Goal: Information Seeking & Learning: Learn about a topic

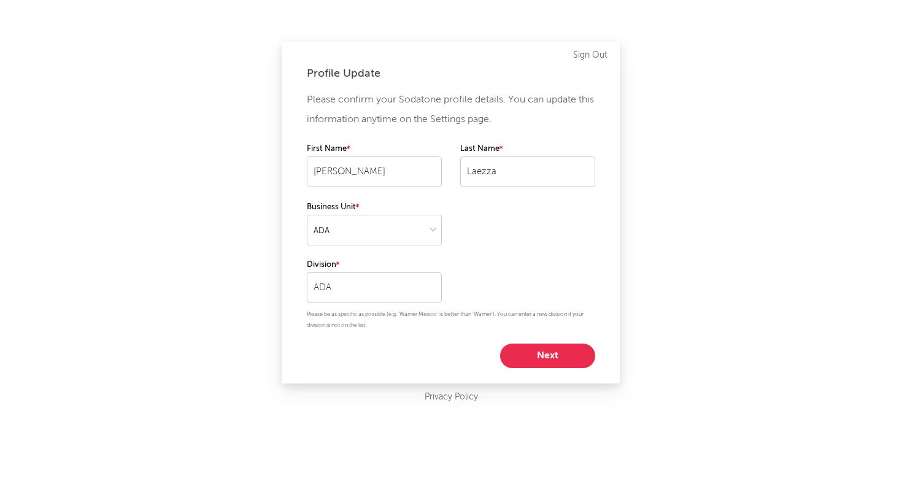
click at [560, 352] on button "Next" at bounding box center [547, 356] width 95 height 25
select select "other"
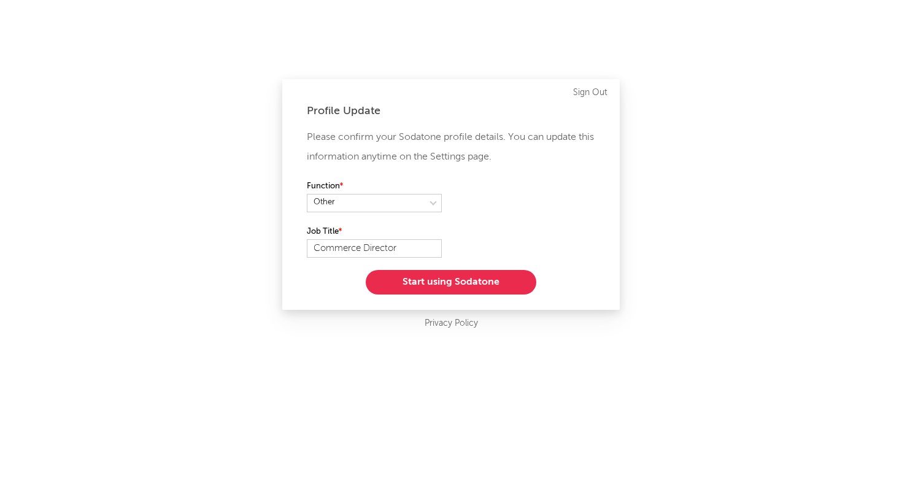
click at [491, 285] on button "Start using Sodatone" at bounding box center [451, 282] width 171 height 25
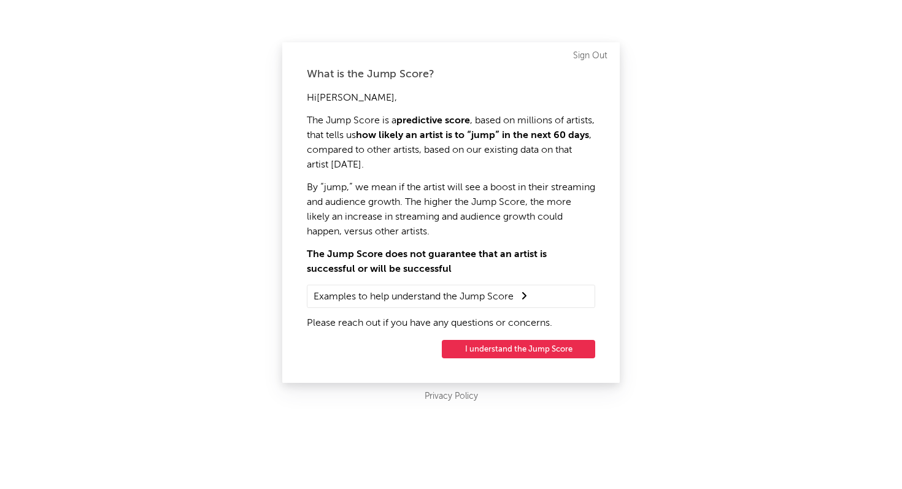
click at [536, 352] on button "I understand the Jump Score" at bounding box center [518, 349] width 153 height 18
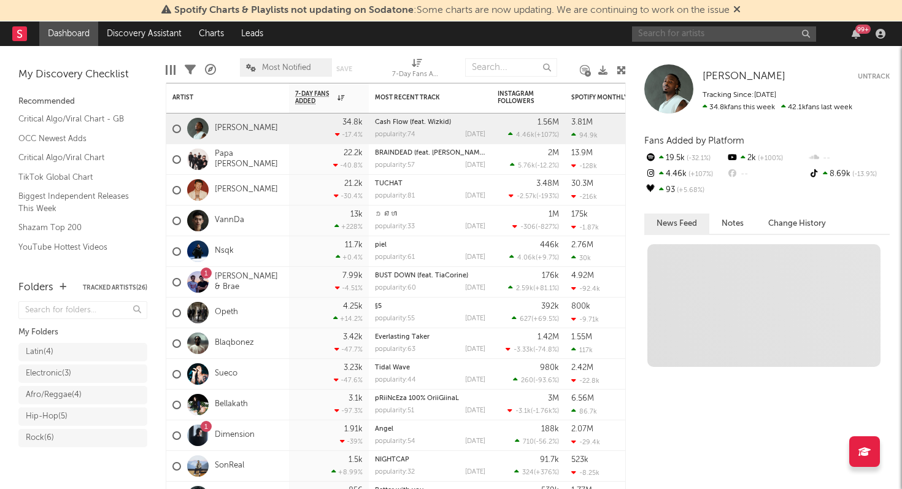
click at [695, 34] on input "text" at bounding box center [724, 33] width 184 height 15
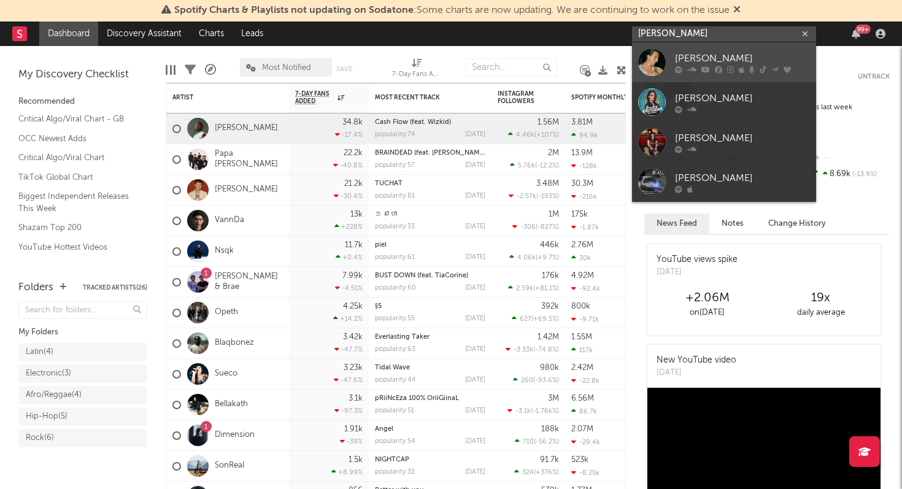
type input "[PERSON_NAME]"
click at [691, 56] on div "[PERSON_NAME]" at bounding box center [742, 58] width 135 height 15
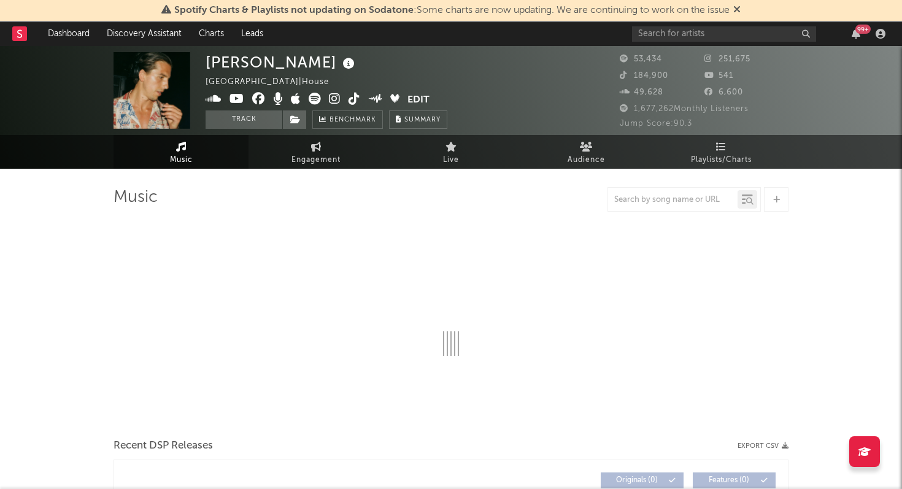
select select "6m"
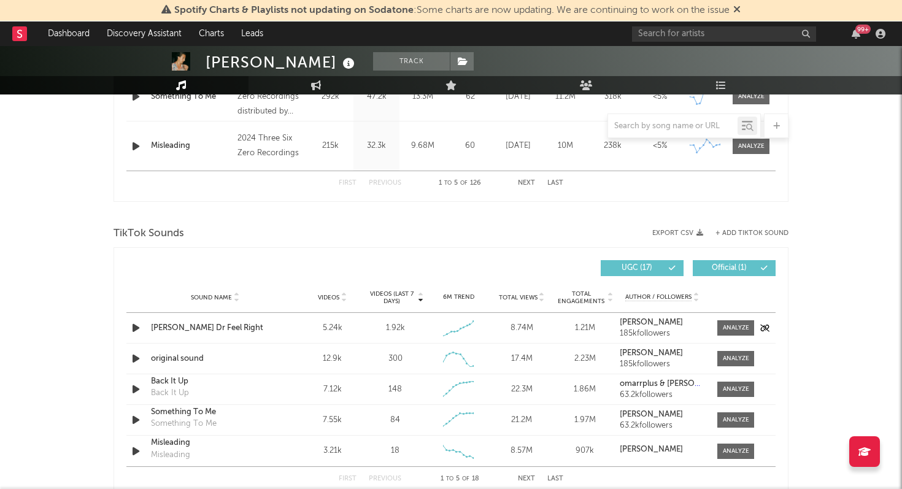
scroll to position [757, 0]
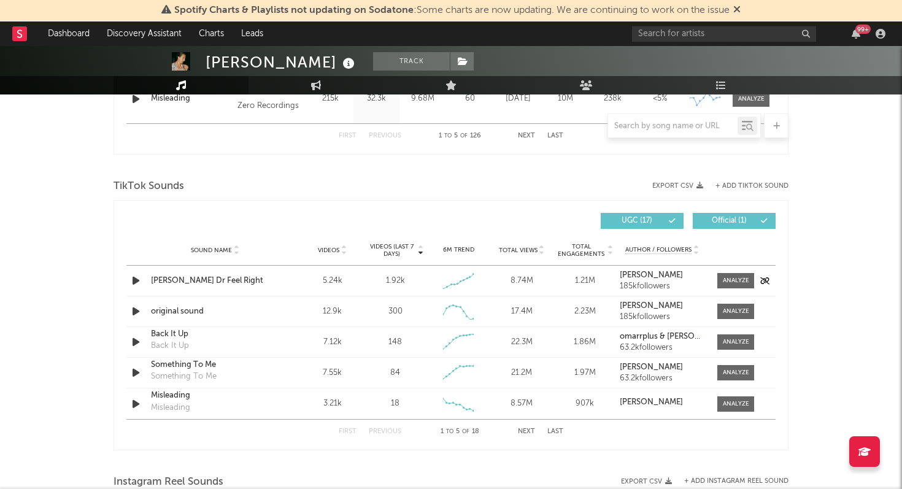
click at [329, 280] on div "5.24k" at bounding box center [332, 281] width 57 height 12
copy div "5.24k"
click at [521, 280] on div "8.74M" at bounding box center [521, 281] width 57 height 12
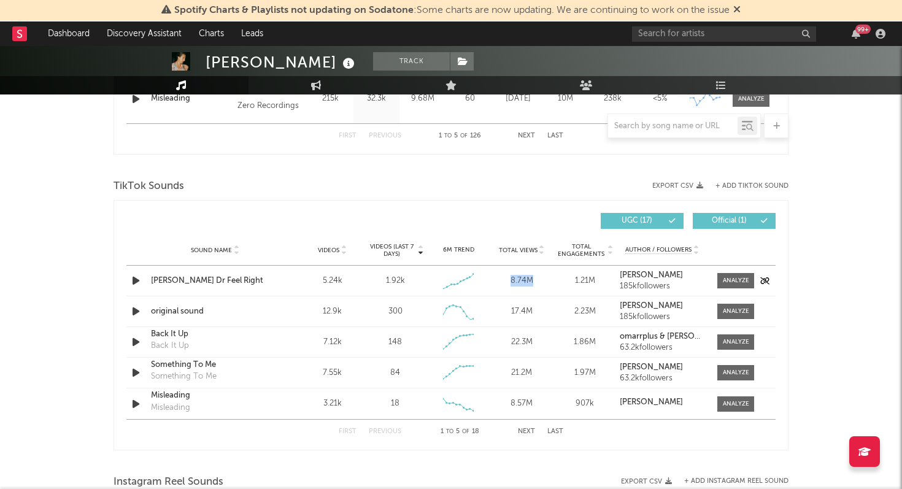
copy div "8.74M"
click at [733, 276] on div at bounding box center [736, 280] width 26 height 9
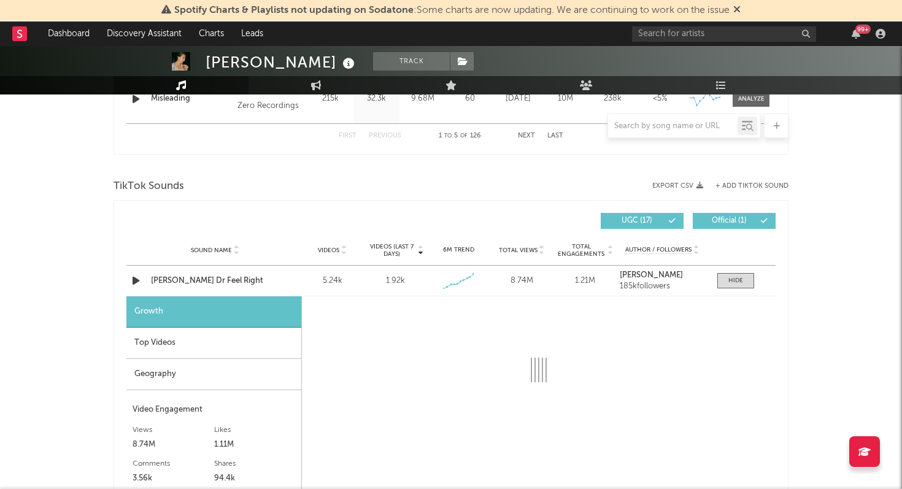
select select "1w"
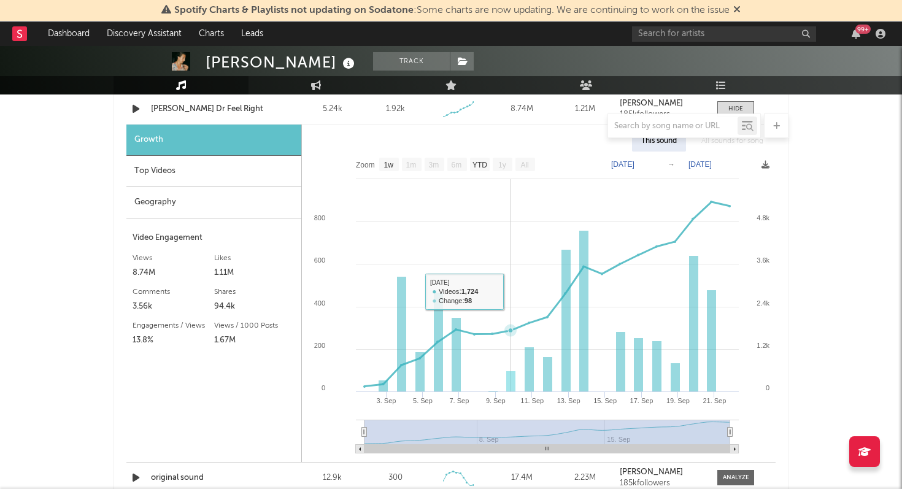
scroll to position [835, 0]
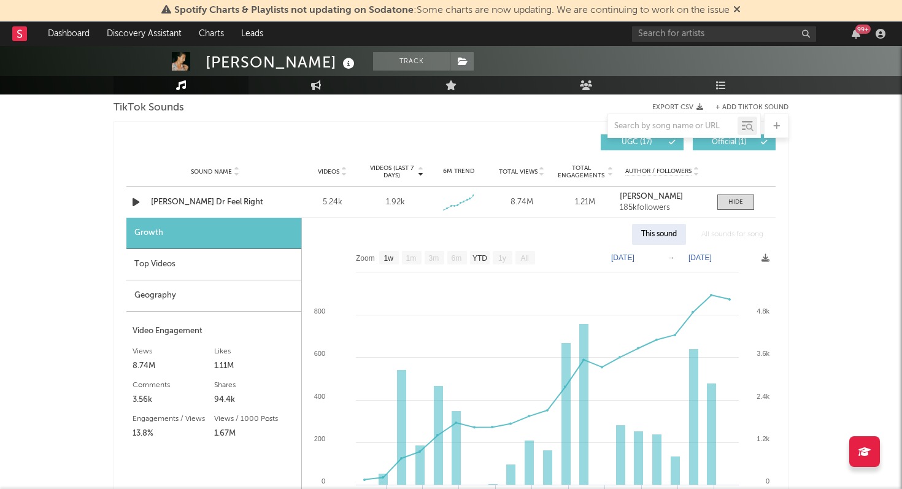
click at [164, 302] on div "Geography" at bounding box center [213, 295] width 175 height 31
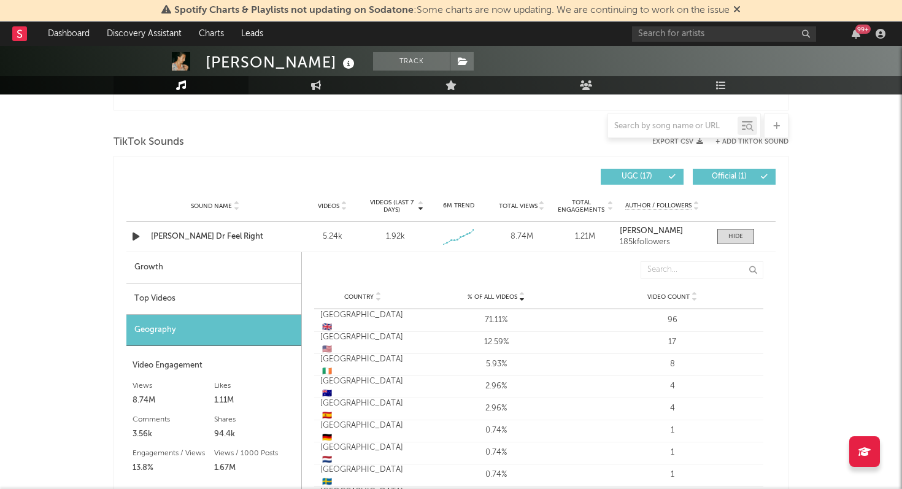
scroll to position [795, 0]
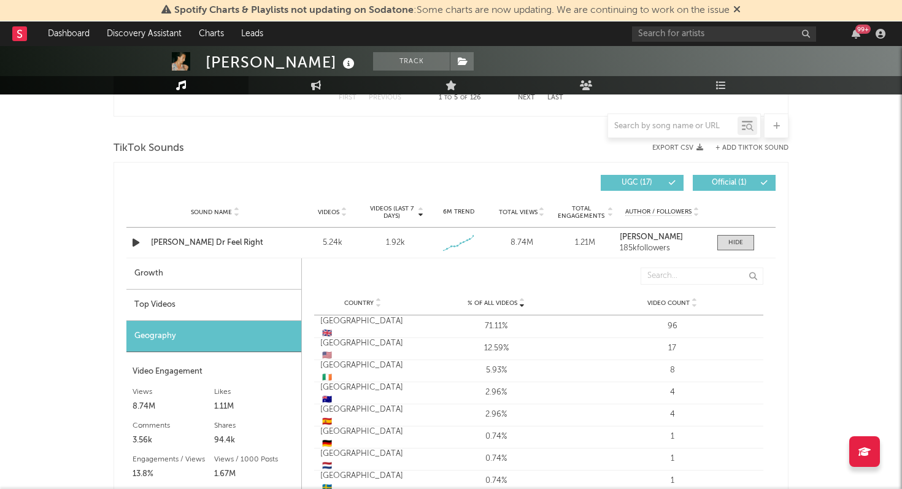
click at [172, 268] on div "Growth" at bounding box center [213, 273] width 175 height 31
select select "1w"
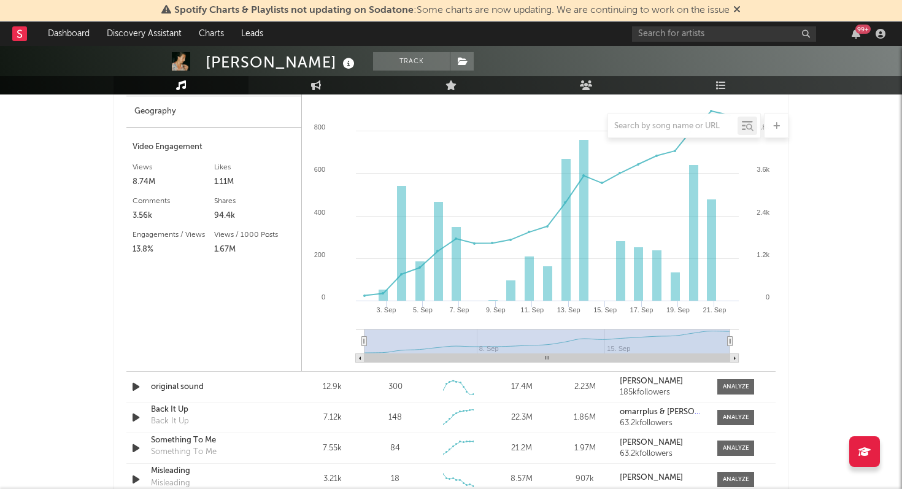
scroll to position [1115, 0]
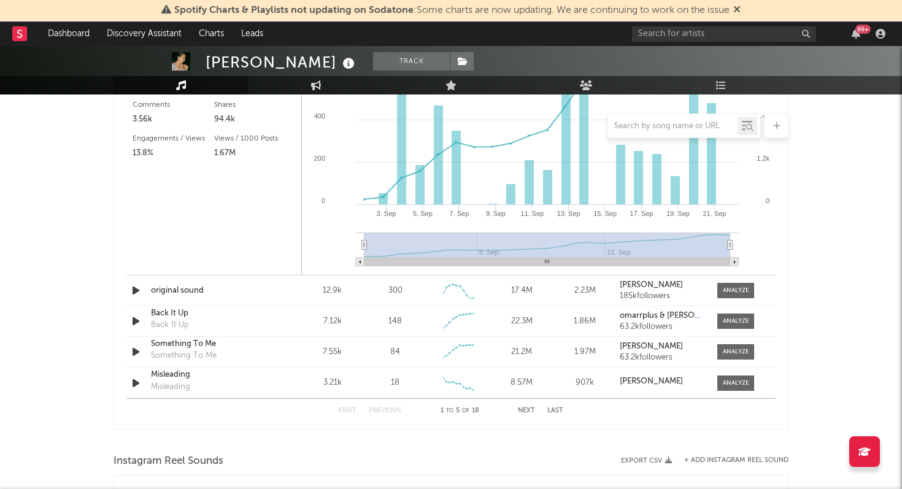
click at [534, 409] on button "Next" at bounding box center [526, 410] width 17 height 7
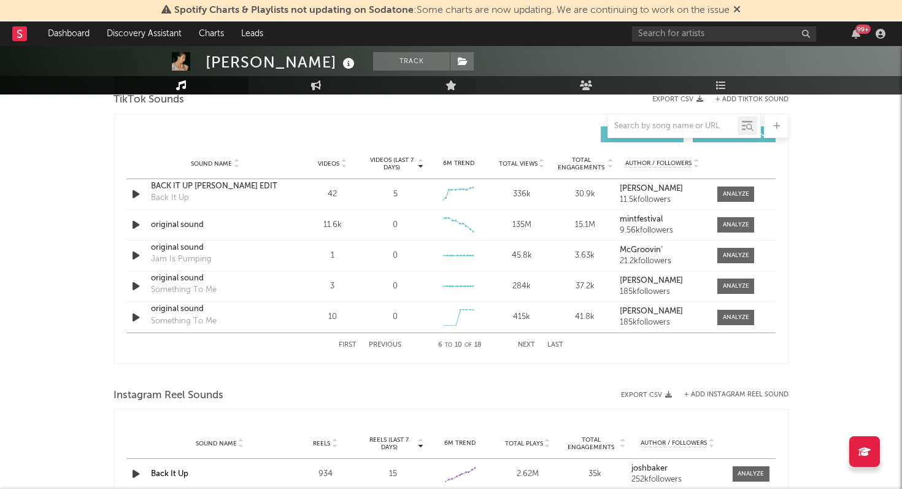
scroll to position [804, 0]
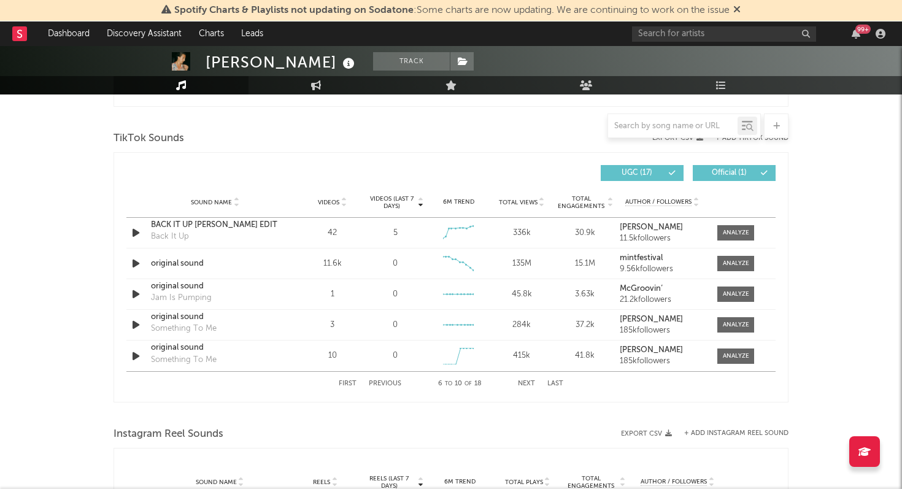
click at [523, 377] on div "First Previous 6 to 10 of 18 Next Last" at bounding box center [451, 384] width 225 height 24
click at [524, 385] on button "Next" at bounding box center [526, 383] width 17 height 7
click at [523, 386] on button "Next" at bounding box center [526, 383] width 17 height 7
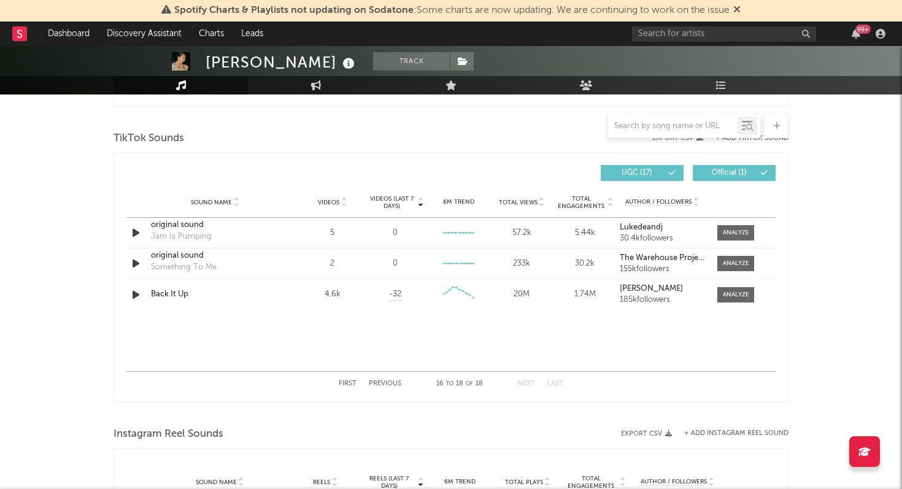
click at [345, 385] on button "First" at bounding box center [348, 383] width 18 height 7
select select "1w"
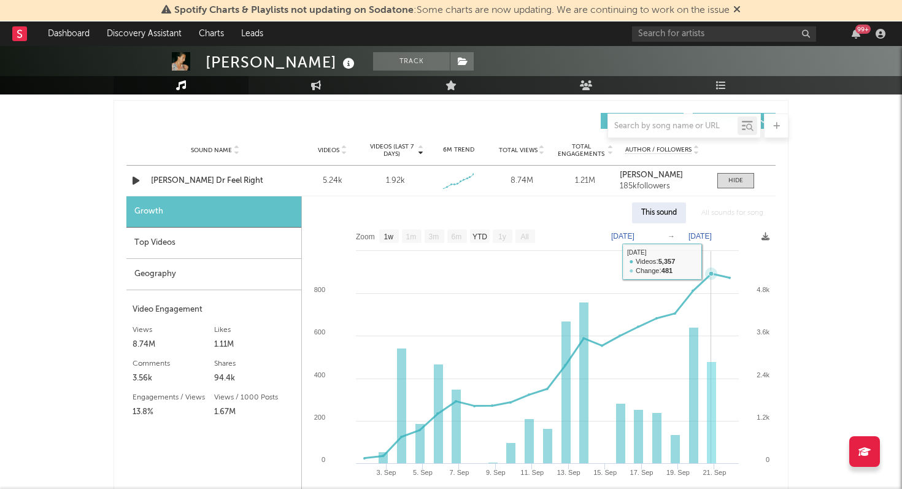
scroll to position [855, 0]
